Goal: Task Accomplishment & Management: Use online tool/utility

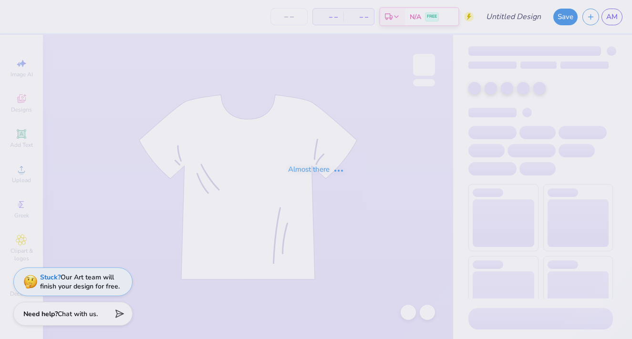
type input "fall new mem merch"
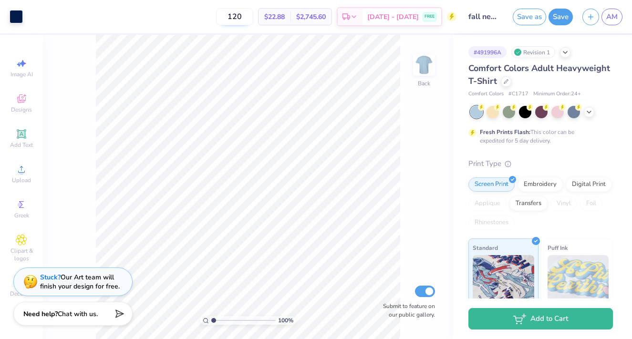
click at [253, 17] on input "120" at bounding box center [234, 16] width 37 height 17
type input "125"
type input "7.10"
type input "1.89"
type input "3.75"
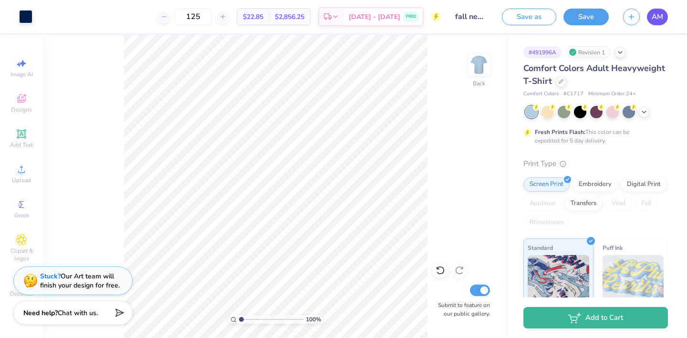
click at [631, 18] on span "AM" at bounding box center [656, 16] width 11 height 11
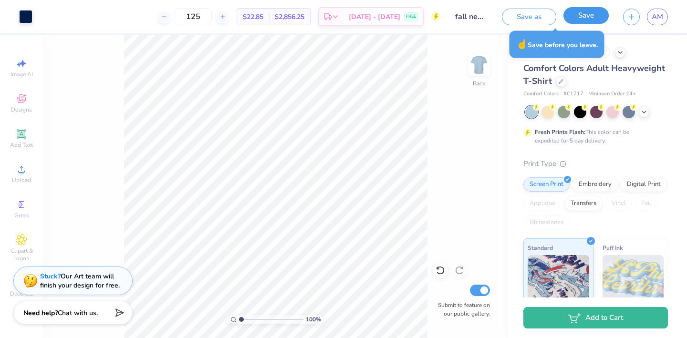
click at [581, 17] on button "Save" at bounding box center [585, 15] width 45 height 17
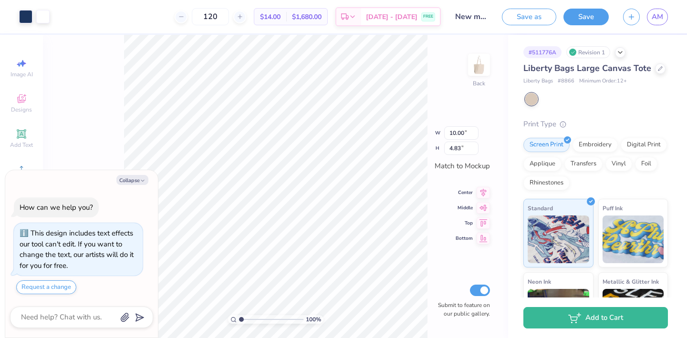
type textarea "x"
type input "5.79"
type input "2.79"
click at [661, 68] on div at bounding box center [660, 67] width 10 height 10
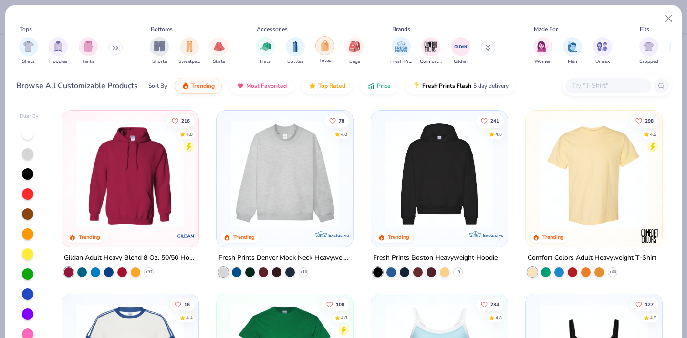
click at [315, 48] on div "filter for Totes" at bounding box center [324, 45] width 19 height 19
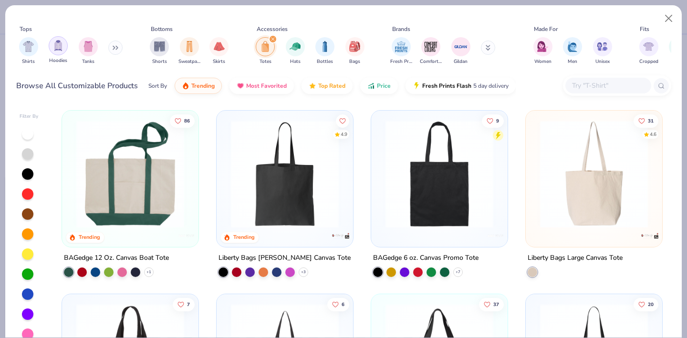
click at [63, 50] on div "filter for Hoodies" at bounding box center [58, 45] width 19 height 19
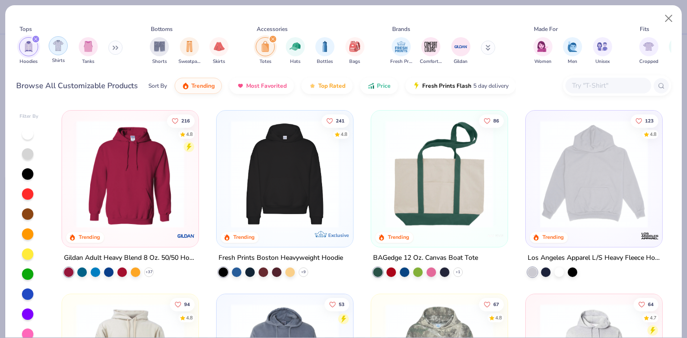
click at [33, 41] on div "filter for Hoodies" at bounding box center [35, 39] width 9 height 9
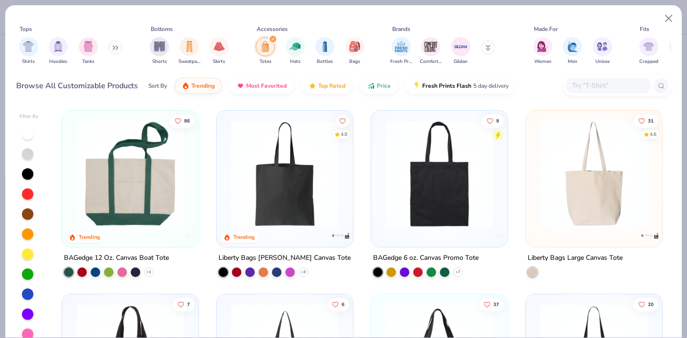
click at [432, 166] on img at bounding box center [438, 174] width 117 height 108
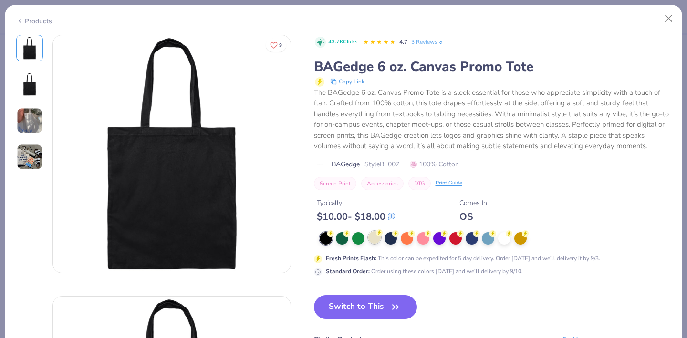
click at [375, 243] on div at bounding box center [374, 237] width 12 height 12
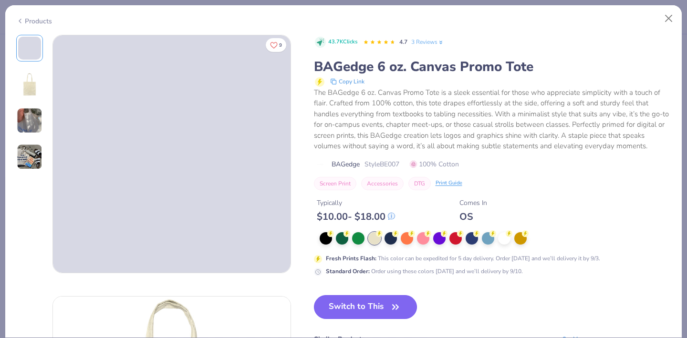
click at [373, 306] on button "Switch to This" at bounding box center [365, 307] width 103 height 24
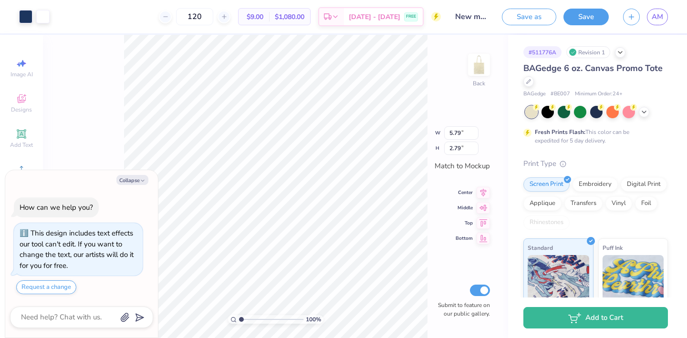
type textarea "x"
type input "5.19"
type input "2.51"
click at [134, 180] on button "Collapse" at bounding box center [132, 180] width 32 height 10
type textarea "x"
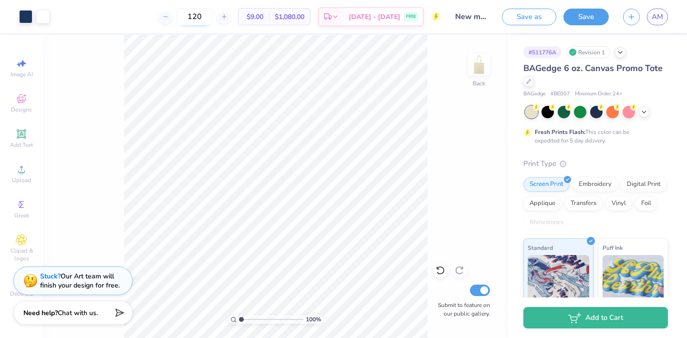
click at [213, 14] on input "120" at bounding box center [194, 16] width 37 height 17
click at [584, 15] on button "Save" at bounding box center [585, 15] width 45 height 17
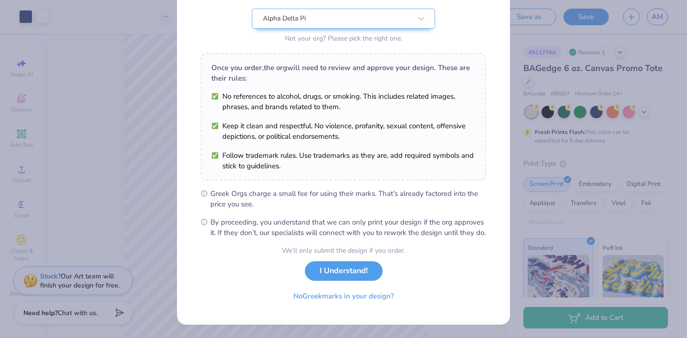
scroll to position [108, 0]
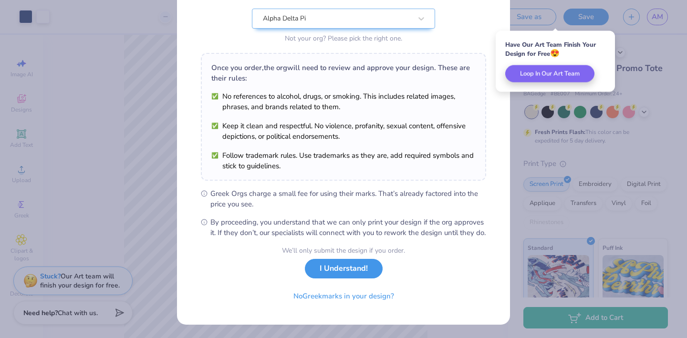
click at [340, 276] on button "I Understand!" at bounding box center [344, 269] width 78 height 20
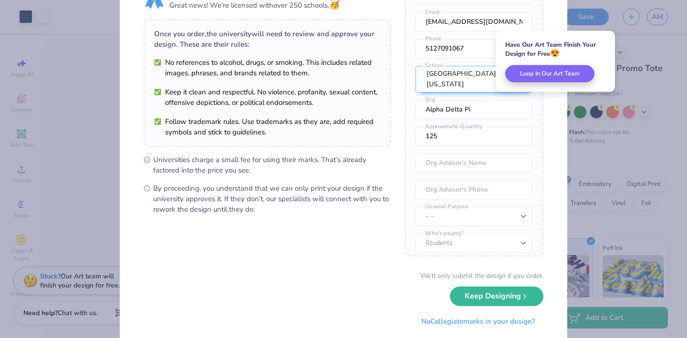
scroll to position [77, 0]
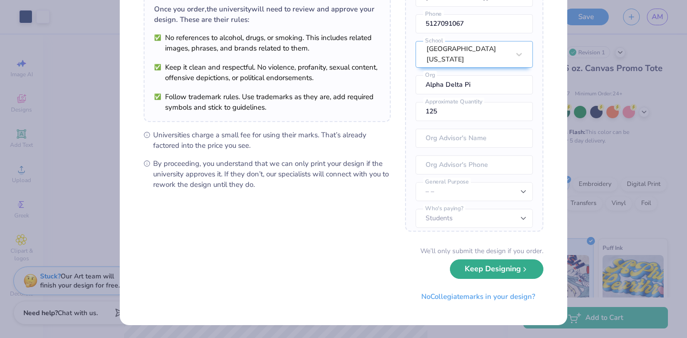
click at [488, 274] on button "Keep Designing" at bounding box center [496, 269] width 93 height 20
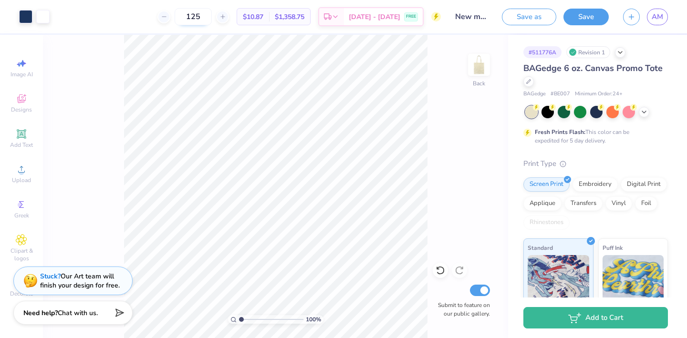
click at [212, 17] on input "125" at bounding box center [192, 16] width 37 height 17
type input "121"
click at [661, 12] on span "AM" at bounding box center [656, 16] width 11 height 11
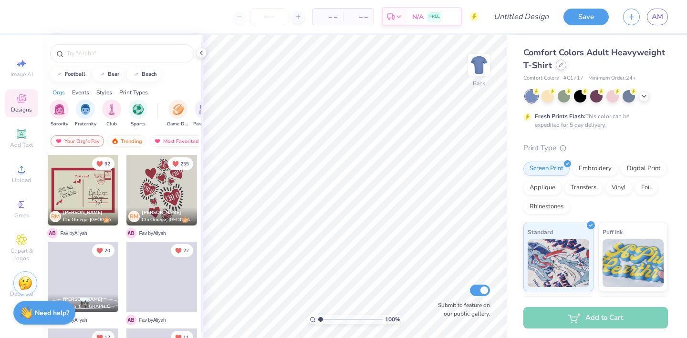
click at [562, 64] on icon at bounding box center [560, 64] width 5 height 5
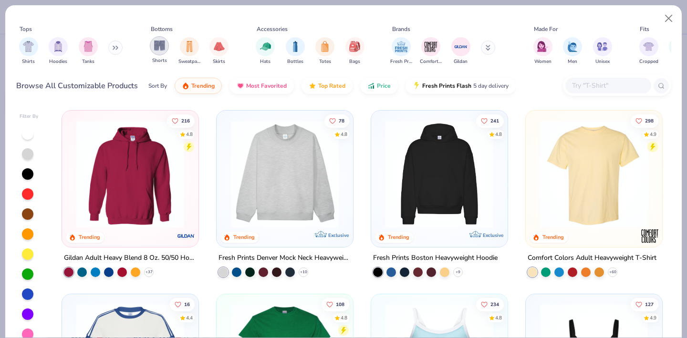
click at [162, 49] on img "filter for Shorts" at bounding box center [159, 45] width 11 height 11
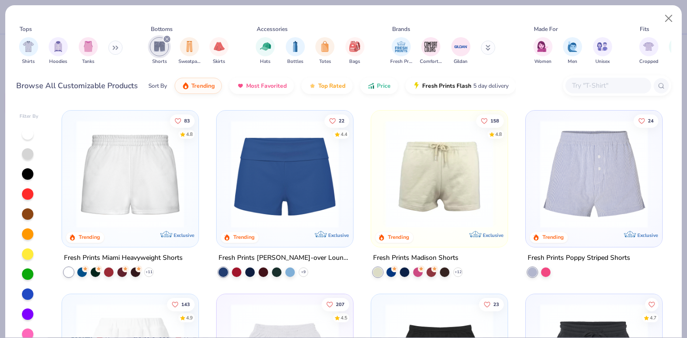
click at [463, 177] on img at bounding box center [438, 174] width 117 height 108
